Goal: Task Accomplishment & Management: Complete application form

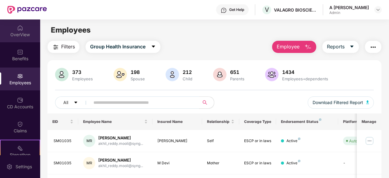
click at [14, 31] on div "OverView" at bounding box center [20, 30] width 40 height 23
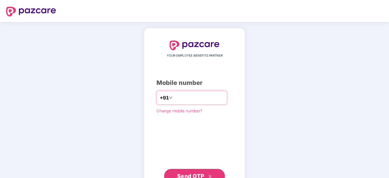
click at [179, 99] on input "number" at bounding box center [199, 98] width 50 height 10
type input "**********"
click at [211, 173] on span "Send OTP" at bounding box center [194, 176] width 35 height 9
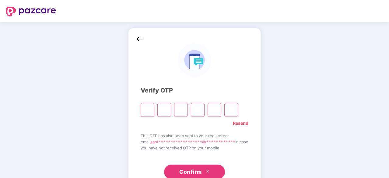
type input "*"
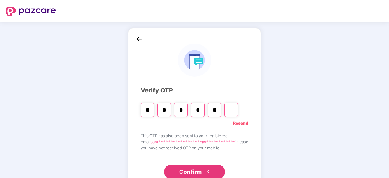
type input "*"
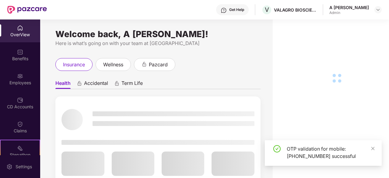
click at [28, 80] on div "Employees" at bounding box center [20, 83] width 40 height 6
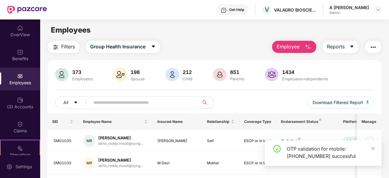
click at [123, 102] on input "text" at bounding box center [142, 102] width 98 height 9
type input "******"
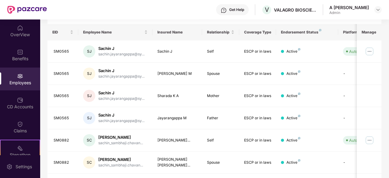
drag, startPoint x: 385, startPoint y: 67, endPoint x: 389, endPoint y: 107, distance: 40.3
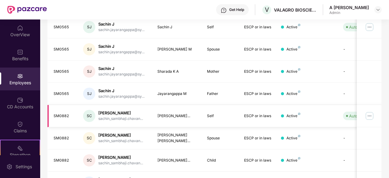
drag, startPoint x: 326, startPoint y: 94, endPoint x: 329, endPoint y: 106, distance: 12.1
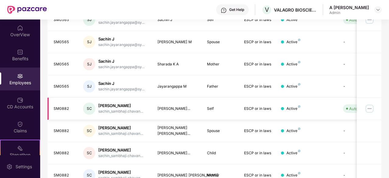
click at [373, 107] on img at bounding box center [369, 109] width 10 height 10
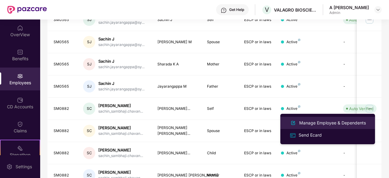
click at [323, 122] on div "Manage Employee & Dependents" at bounding box center [332, 122] width 69 height 7
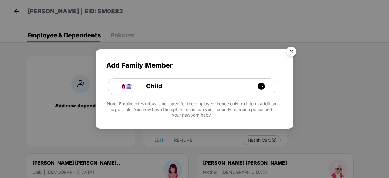
click at [292, 53] on img "Close" at bounding box center [290, 52] width 17 height 17
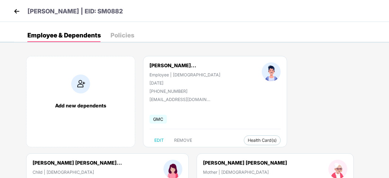
scroll to position [0, 0]
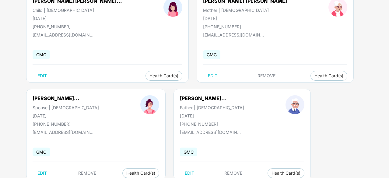
drag, startPoint x: 355, startPoint y: 65, endPoint x: 353, endPoint y: 75, distance: 10.4
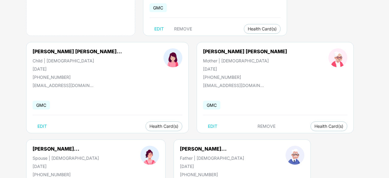
drag, startPoint x: 357, startPoint y: 43, endPoint x: 360, endPoint y: 11, distance: 31.7
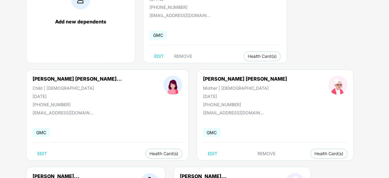
click at [331, 67] on div "Add new dependents Sachin Sambhaji Chav... Employee | Male 15 Feb 1995 +9170285…" at bounding box center [201, 118] width 375 height 310
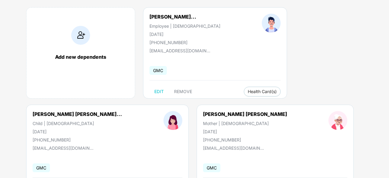
scroll to position [179, 0]
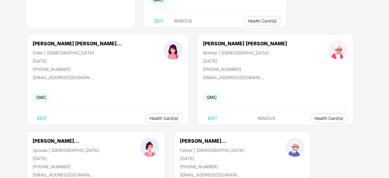
drag, startPoint x: 338, startPoint y: 54, endPoint x: 350, endPoint y: 25, distance: 31.4
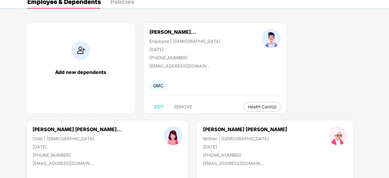
drag, startPoint x: 342, startPoint y: 43, endPoint x: 350, endPoint y: -2, distance: 46.2
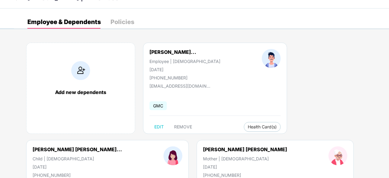
click at [72, 81] on div "Add new dependents" at bounding box center [80, 88] width 109 height 91
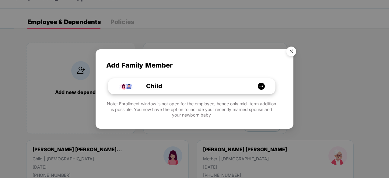
click at [200, 87] on div "Child" at bounding box center [194, 85] width 125 height 9
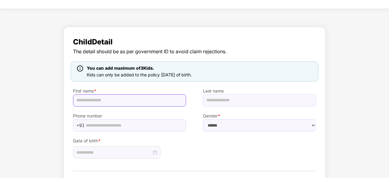
click at [143, 98] on input "text" at bounding box center [129, 100] width 113 height 12
paste input "**********"
type input "**********"
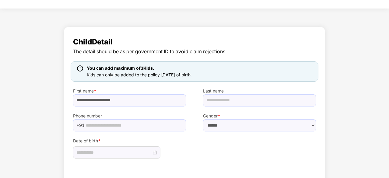
click at [338, 62] on div "**********" at bounding box center [194, 115] width 389 height 182
click at [234, 126] on select "****** **** ******" at bounding box center [259, 125] width 113 height 12
select select "****"
click at [203, 119] on select "****** **** ******" at bounding box center [259, 125] width 113 height 12
click at [134, 155] on input at bounding box center [113, 152] width 75 height 7
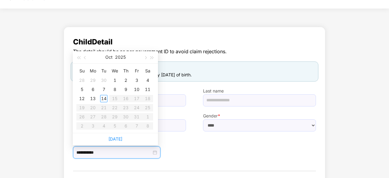
type input "**********"
click at [84, 57] on button "button" at bounding box center [85, 57] width 7 height 12
type input "**********"
click at [93, 97] on div "15" at bounding box center [92, 98] width 7 height 7
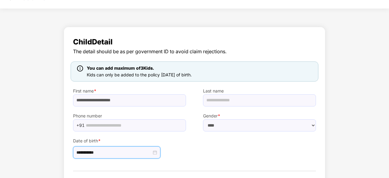
drag, startPoint x: 245, startPoint y: 147, endPoint x: 255, endPoint y: 126, distance: 23.0
click at [245, 146] on div "**********" at bounding box center [194, 144] width 260 height 27
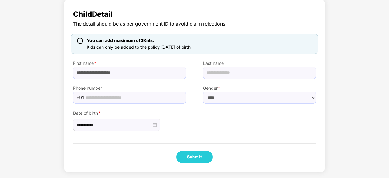
drag, startPoint x: 332, startPoint y: 81, endPoint x: 340, endPoint y: 134, distance: 53.9
click at [185, 160] on button "Submit" at bounding box center [194, 157] width 36 height 12
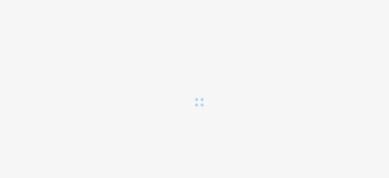
scroll to position [0, 0]
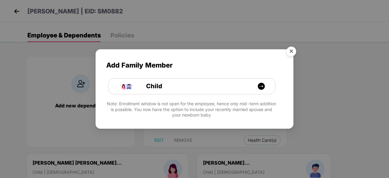
click at [293, 50] on img "Close" at bounding box center [290, 52] width 17 height 17
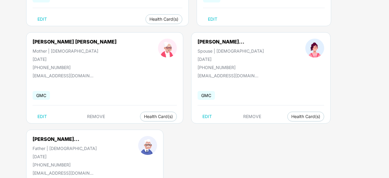
scroll to position [276, 0]
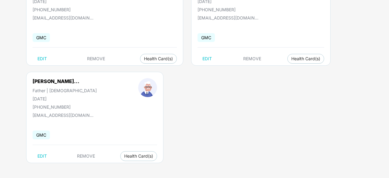
drag, startPoint x: 358, startPoint y: 53, endPoint x: 365, endPoint y: 121, distance: 68.5
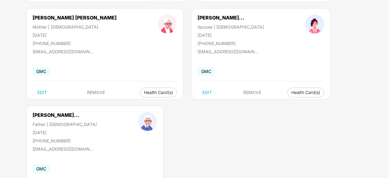
drag, startPoint x: 361, startPoint y: 54, endPoint x: 364, endPoint y: 35, distance: 18.8
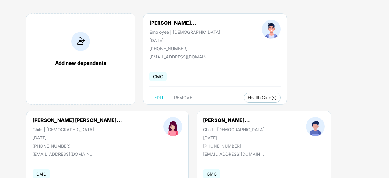
drag, startPoint x: 349, startPoint y: 66, endPoint x: 348, endPoint y: 16, distance: 50.8
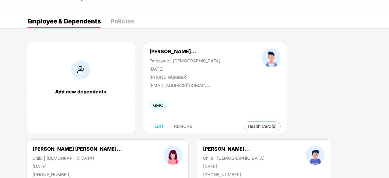
scroll to position [0, 0]
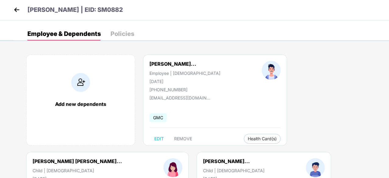
drag, startPoint x: 349, startPoint y: 54, endPoint x: 205, endPoint y: 24, distance: 146.8
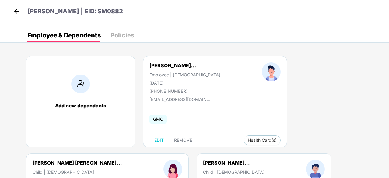
click at [16, 9] on img at bounding box center [16, 11] width 9 height 9
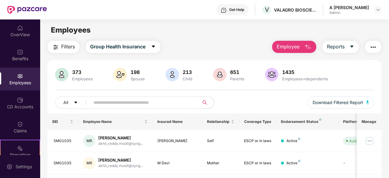
click at [29, 78] on div "Employees" at bounding box center [20, 78] width 40 height 23
click at [20, 103] on img at bounding box center [20, 100] width 6 height 6
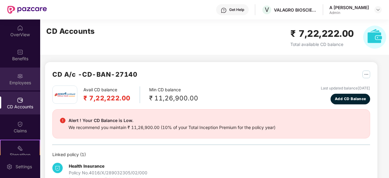
click at [17, 87] on div "Employees" at bounding box center [20, 78] width 40 height 23
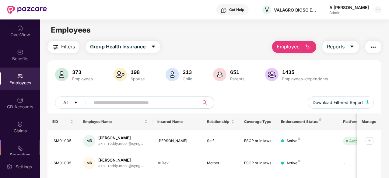
scroll to position [56, 0]
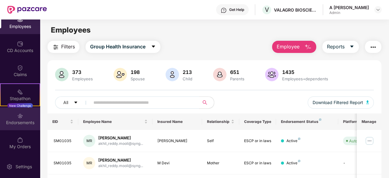
click at [29, 117] on div "Endorsements" at bounding box center [20, 118] width 40 height 23
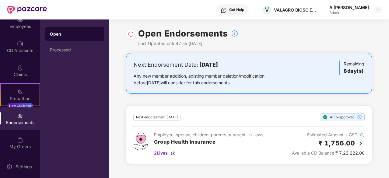
click at [224, 104] on div "Next Endorsement Date: 22 October 2025 Any new member addition, existing member…" at bounding box center [249, 112] width 280 height 118
click at [75, 42] on div "Open Processed" at bounding box center [74, 42] width 59 height 30
click at [75, 52] on div "Processed" at bounding box center [74, 49] width 49 height 5
